Goal: Transaction & Acquisition: Purchase product/service

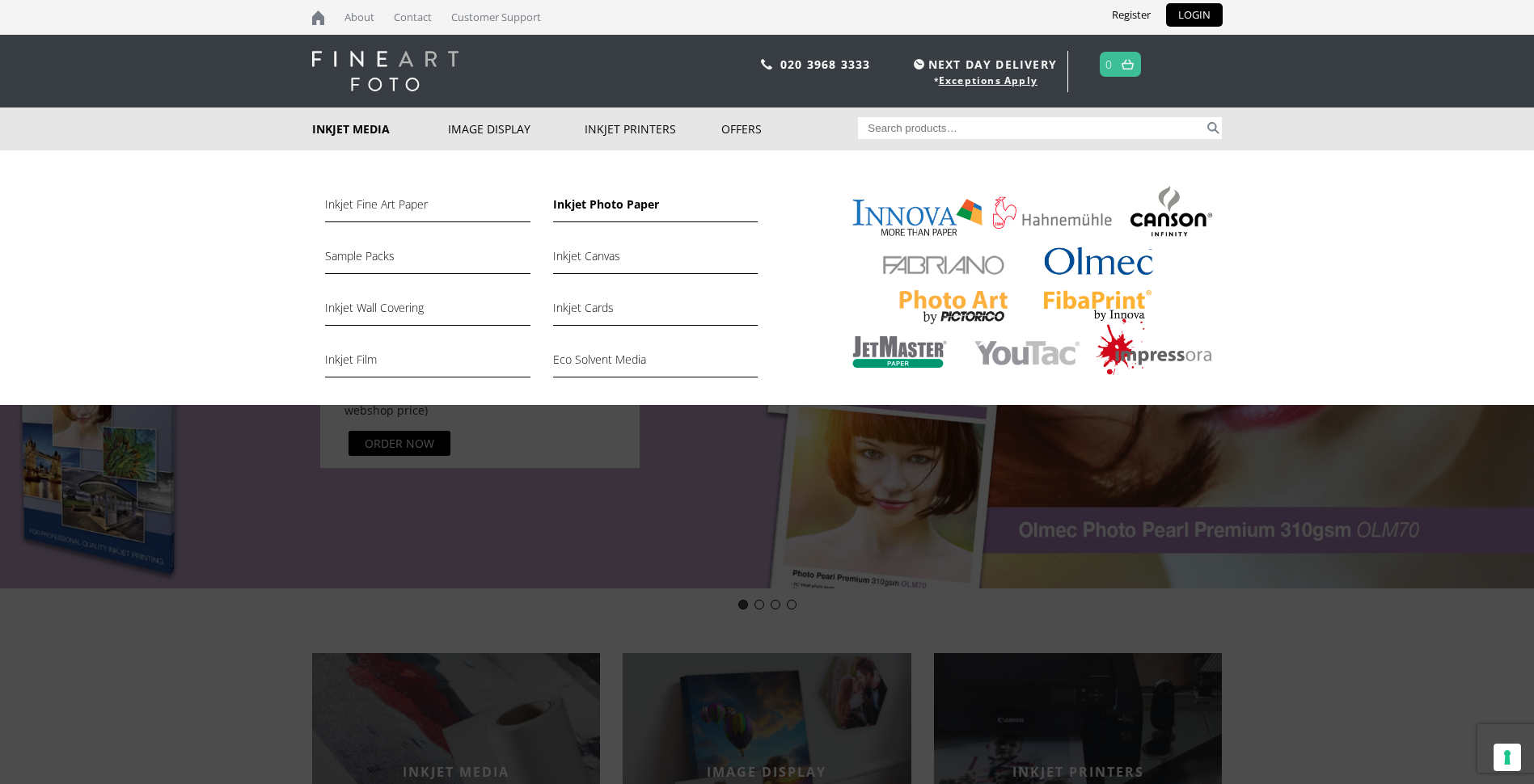
click at [575, 207] on link "Inkjet Photo Paper" at bounding box center [656, 208] width 205 height 27
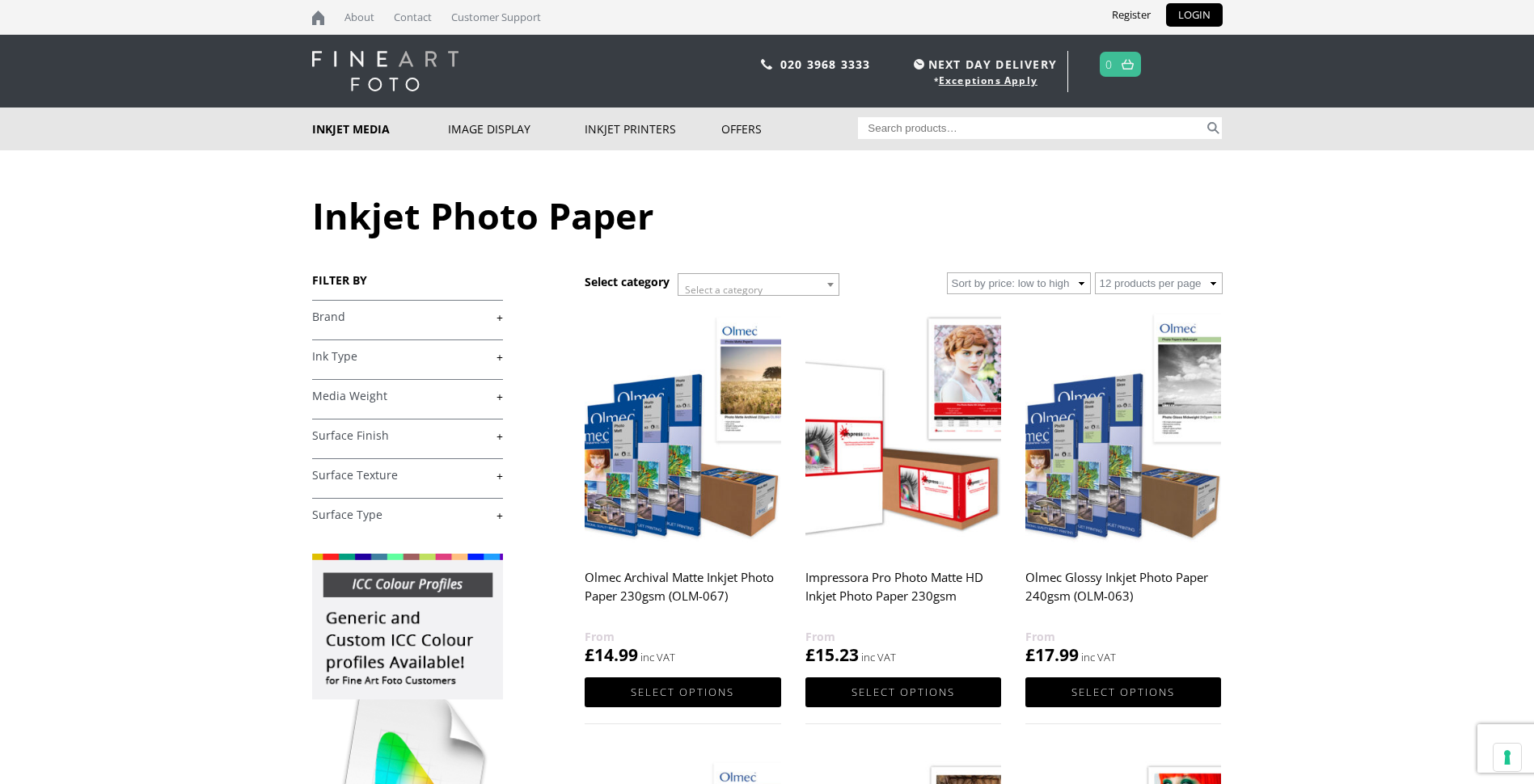
click at [500, 318] on link "+" at bounding box center [407, 317] width 191 height 15
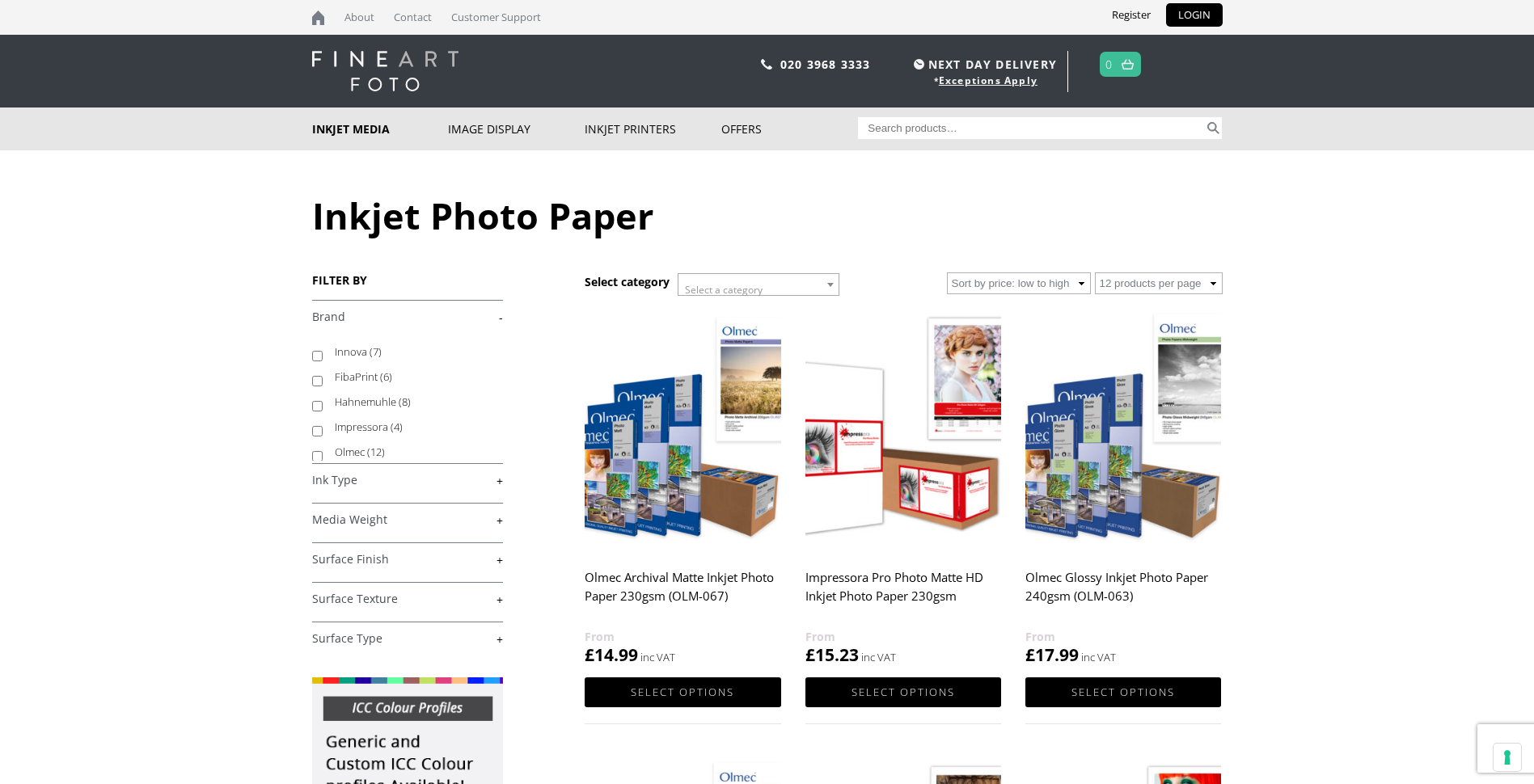
click at [357, 452] on label "Olmec (12)" at bounding box center [411, 452] width 153 height 25
click at [323, 452] on input "Olmec (12)" at bounding box center [317, 455] width 11 height 11
checkbox input "true"
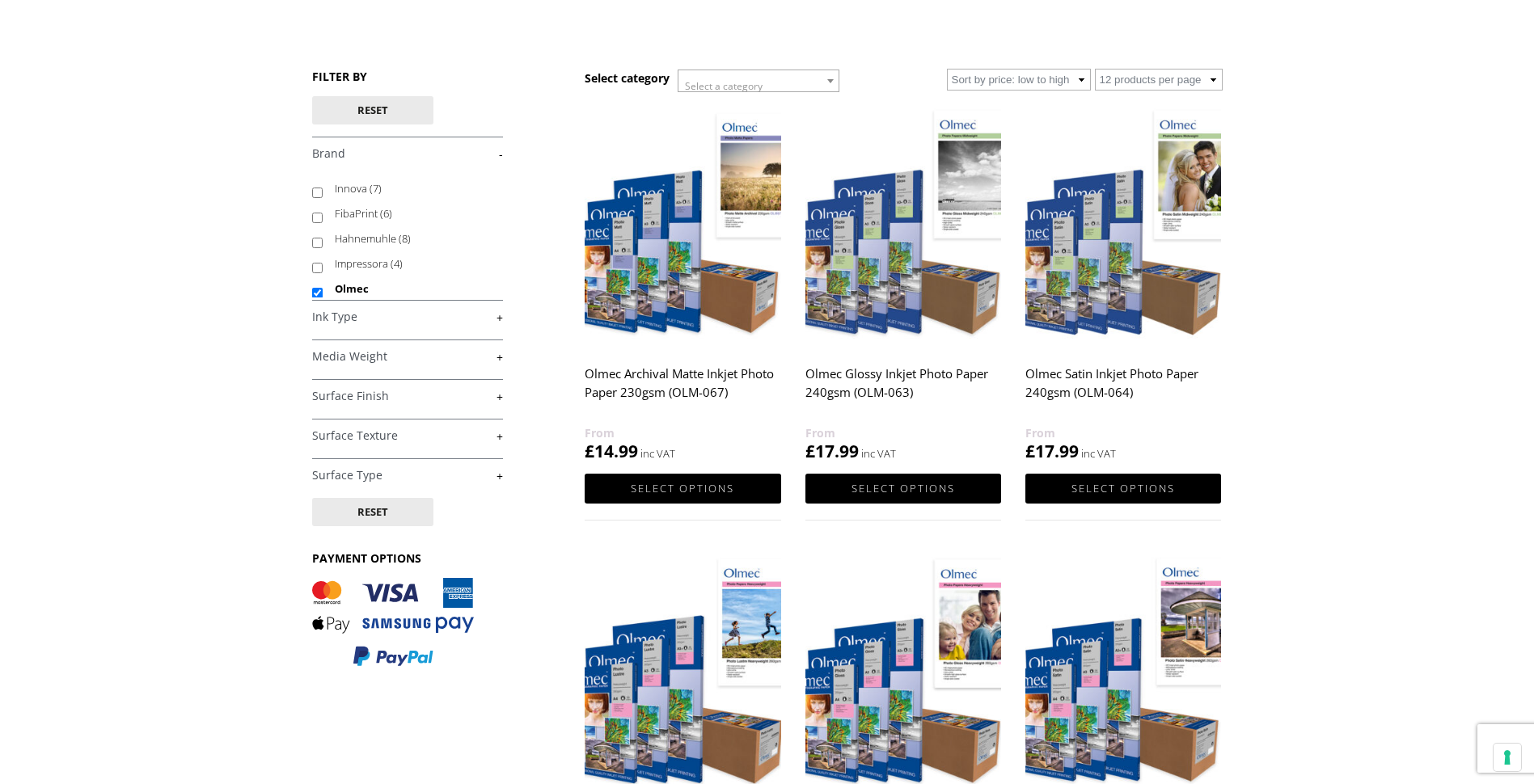
scroll to position [161, 0]
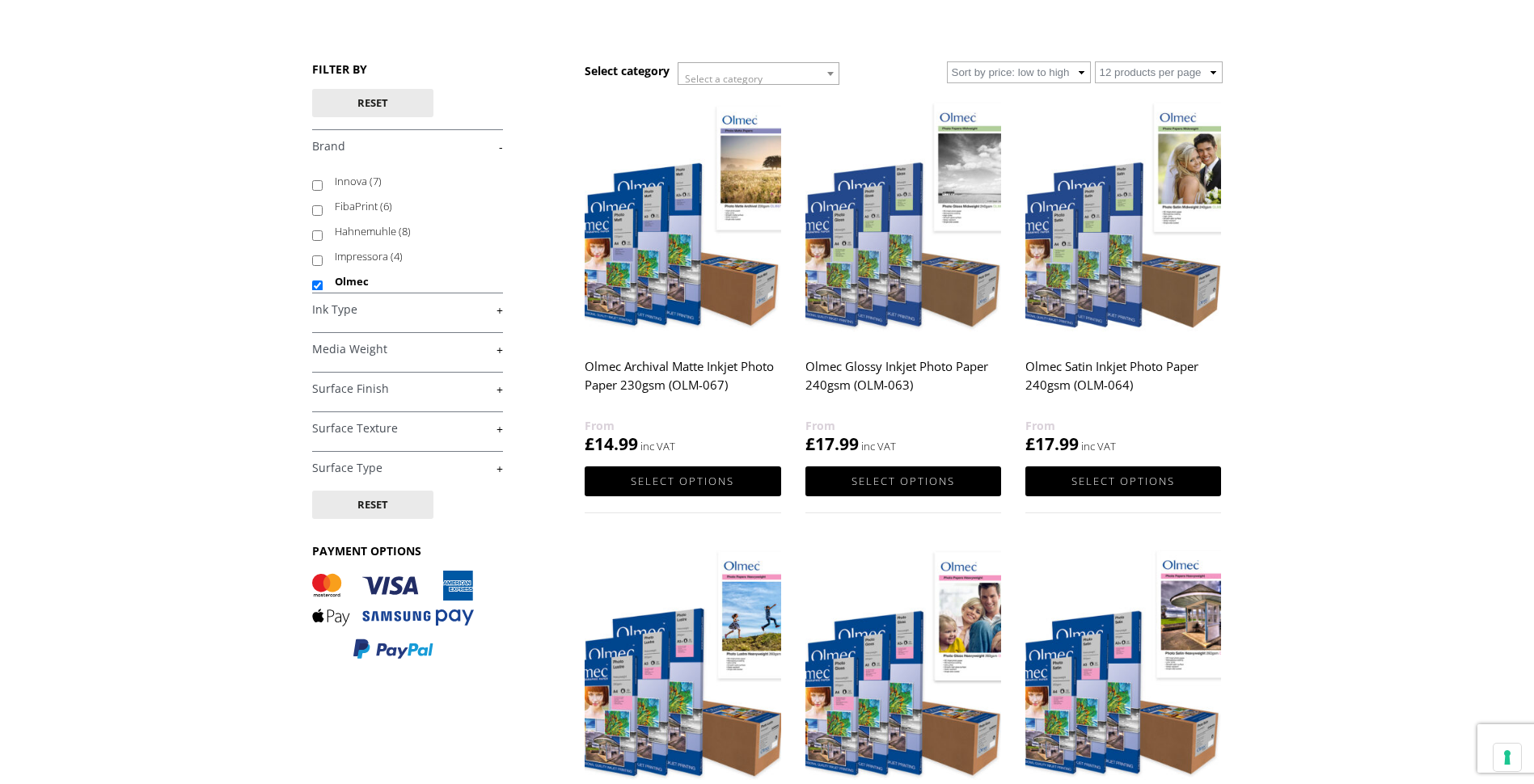
click at [1062, 277] on img at bounding box center [1123, 218] width 195 height 245
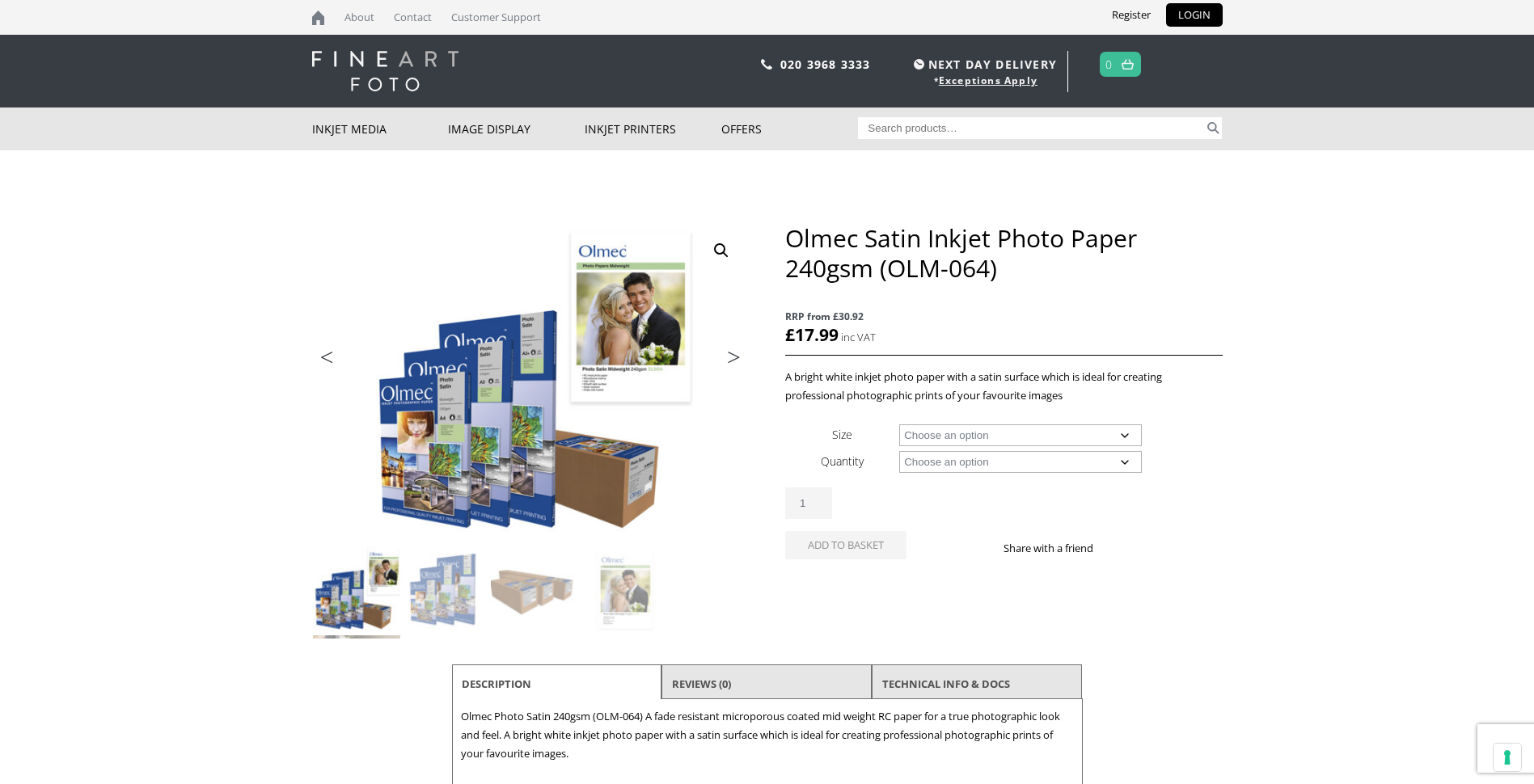
click at [1124, 434] on select "Choose an option A4 Sheet A3 Sheet A3+ Sheet A2 Sheet 17" Wide Roll 24" Wide Ro…" at bounding box center [1020, 435] width 243 height 22
click at [900, 424] on select "Choose an option A4 Sheet A3 Sheet A3+ Sheet A2 Sheet 17" Wide Roll 24" Wide Ro…" at bounding box center [1020, 435] width 243 height 22
select select "a4-sheet"
click at [1130, 463] on select "Choose an option 50 Sheets" at bounding box center [1020, 461] width 243 height 22
select select "50-sheets"
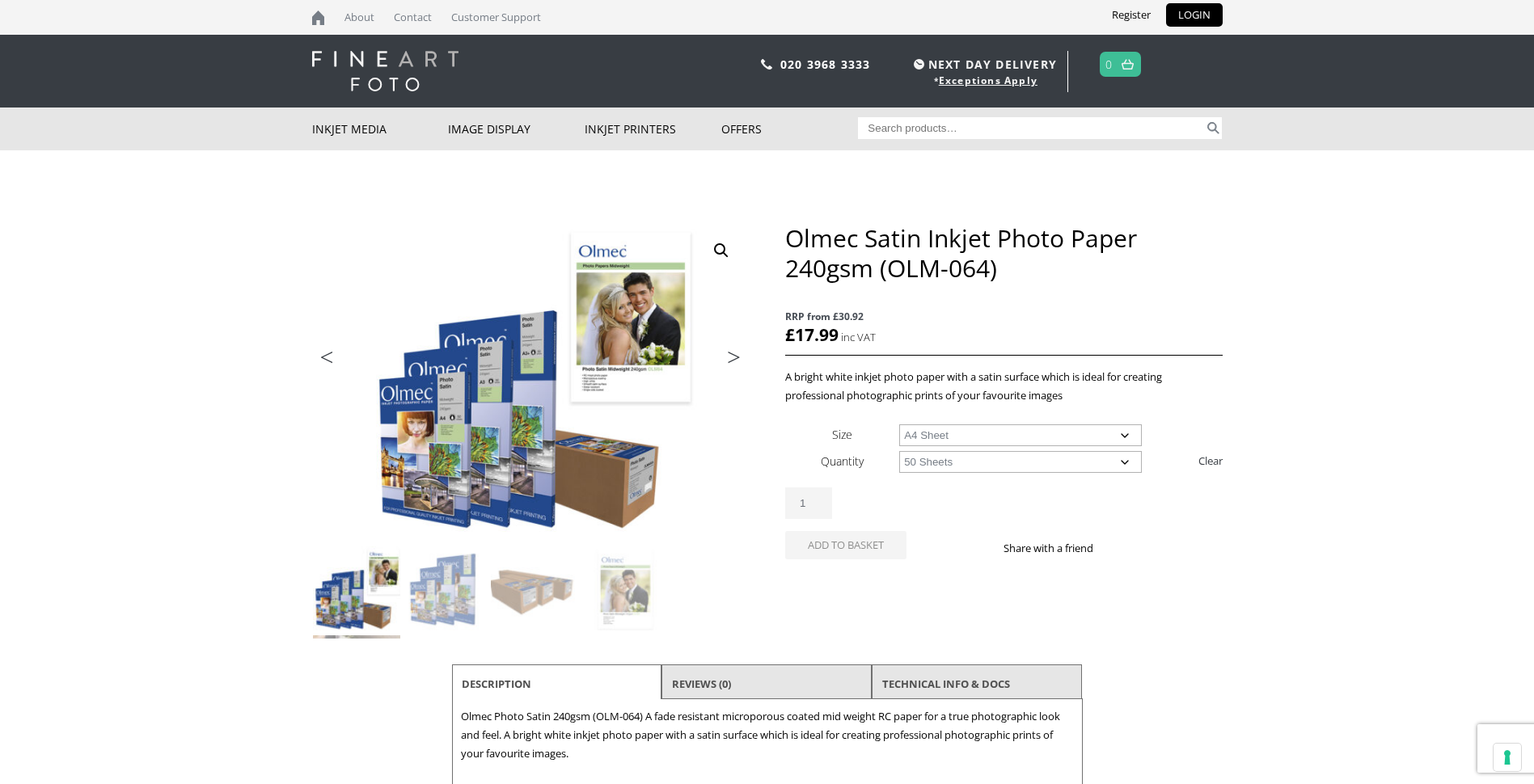
click at [900, 450] on select "Choose an option 50 Sheets" at bounding box center [1020, 461] width 243 height 22
click at [1125, 434] on select "Choose an option A4 Sheet A3 Sheet A3+ Sheet A2 Sheet" at bounding box center [1020, 435] width 243 height 22
click at [900, 424] on select "Choose an option A4 Sheet A3 Sheet A3+ Sheet A2 Sheet" at bounding box center [1020, 435] width 243 height 22
select select "a3-sheet-2"
click at [1121, 461] on select "Choose an option 50 Sheets" at bounding box center [1020, 461] width 243 height 22
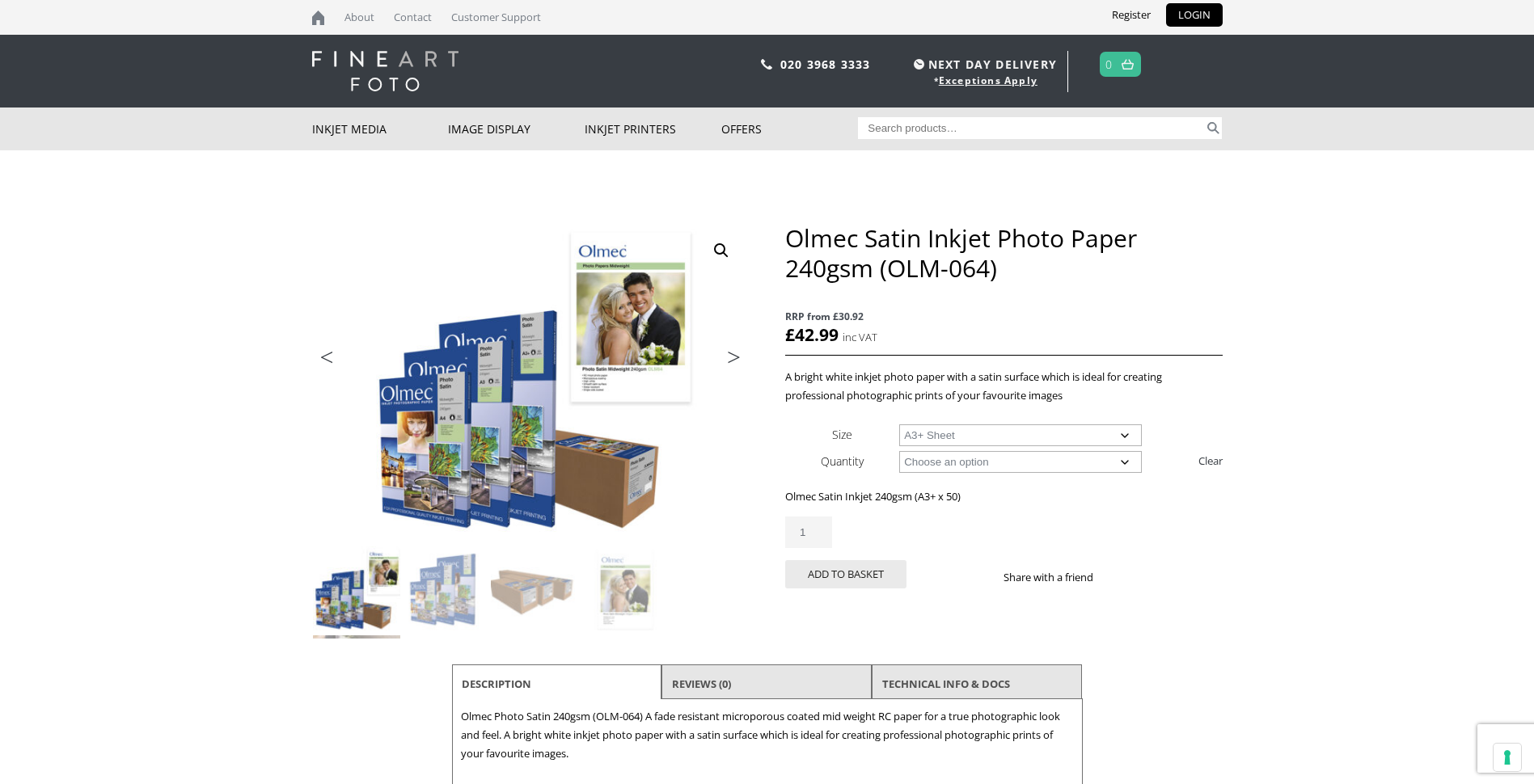
click at [900, 450] on select "Choose an option 50 Sheets" at bounding box center [1020, 461] width 243 height 22
